Goal: Browse casually: Explore the website without a specific task or goal

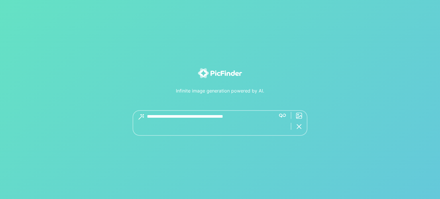
click at [229, 119] on textarea at bounding box center [209, 123] width 124 height 26
type textarea "*******"
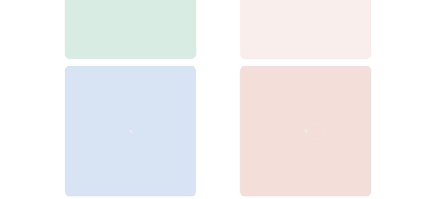
scroll to position [143, 0]
